Goal: Task Accomplishment & Management: Complete application form

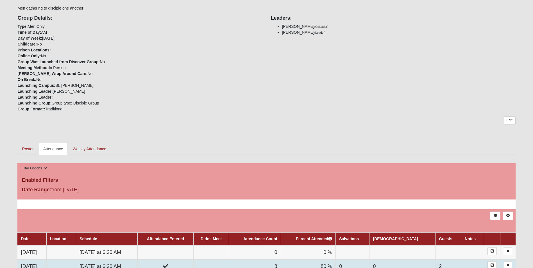
scroll to position [197, 0]
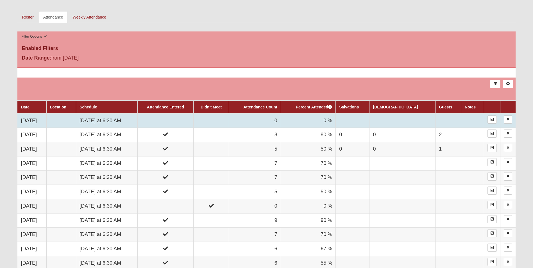
click at [227, 122] on td at bounding box center [210, 121] width 35 height 14
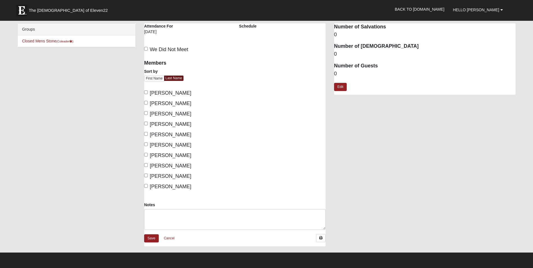
click at [160, 92] on span "[PERSON_NAME]" at bounding box center [171, 93] width 42 height 6
click at [148, 92] on input "[PERSON_NAME]" at bounding box center [146, 93] width 4 height 4
checkbox input "true"
click at [162, 102] on span "[PERSON_NAME]" at bounding box center [171, 104] width 42 height 6
click at [148, 102] on input "[PERSON_NAME]" at bounding box center [146, 103] width 4 height 4
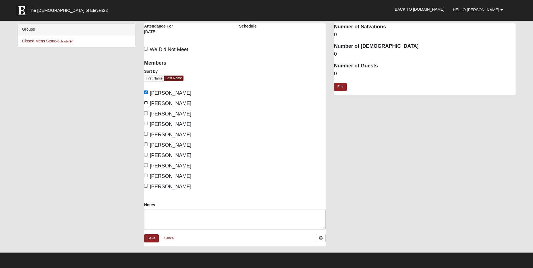
checkbox input "true"
click at [168, 124] on span "[PERSON_NAME]" at bounding box center [171, 124] width 42 height 6
click at [148, 124] on input "[PERSON_NAME]" at bounding box center [146, 124] width 4 height 4
checkbox input "true"
click at [168, 146] on span "[PERSON_NAME]" at bounding box center [171, 145] width 42 height 6
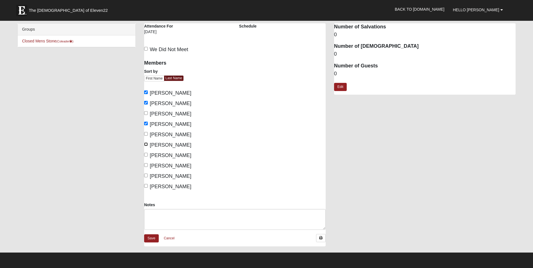
click at [148, 146] on input "[PERSON_NAME]" at bounding box center [146, 144] width 4 height 4
checkbox input "true"
click at [167, 156] on span "[PERSON_NAME]" at bounding box center [171, 156] width 42 height 6
drag, startPoint x: 167, startPoint y: 156, endPoint x: 147, endPoint y: 153, distance: 20.7
click at [147, 153] on input "[PERSON_NAME]" at bounding box center [146, 155] width 4 height 4
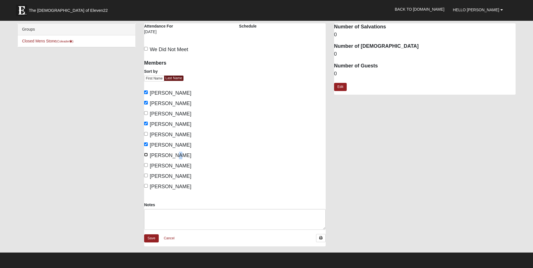
checkbox input "true"
click at [162, 185] on span "[PERSON_NAME]" at bounding box center [171, 187] width 42 height 6
click at [148, 185] on input "[PERSON_NAME]" at bounding box center [146, 186] width 4 height 4
checkbox input "true"
click at [345, 85] on link "Edit" at bounding box center [340, 87] width 13 height 8
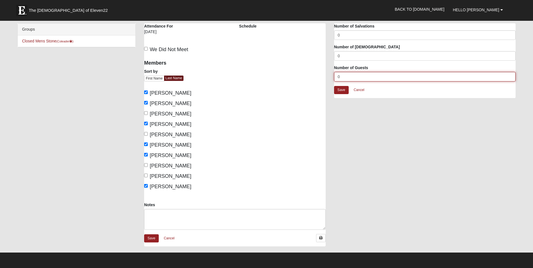
drag, startPoint x: 341, startPoint y: 76, endPoint x: 336, endPoint y: 79, distance: 5.5
click at [336, 79] on input "0" at bounding box center [425, 77] width 182 height 10
type input "1"
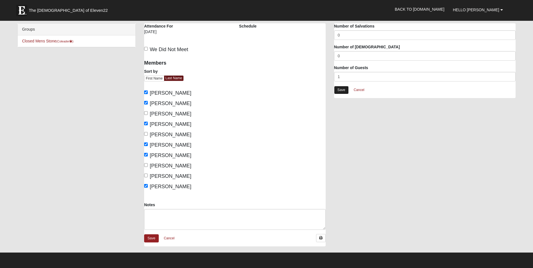
click at [341, 86] on link "Save" at bounding box center [341, 90] width 15 height 8
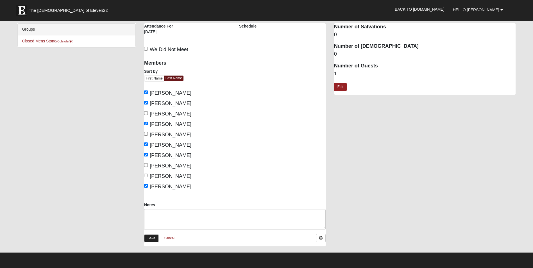
click at [150, 237] on link "Save" at bounding box center [151, 238] width 15 height 8
